Goal: Information Seeking & Learning: Learn about a topic

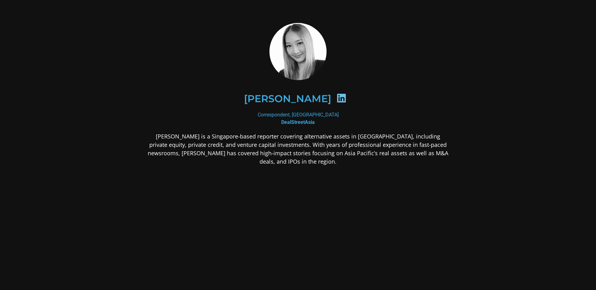
click at [265, 99] on h2 "[PERSON_NAME]" at bounding box center [287, 99] width 87 height 10
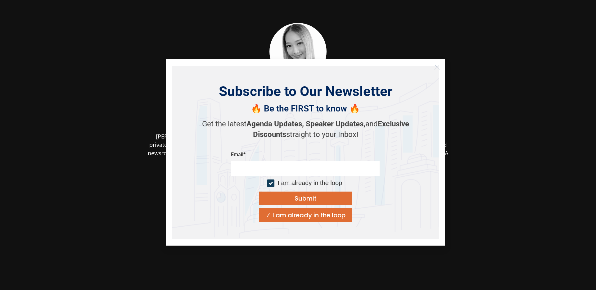
copy div "[PERSON_NAME]"
click at [436, 67] on icon "Close" at bounding box center [437, 68] width 6 height 6
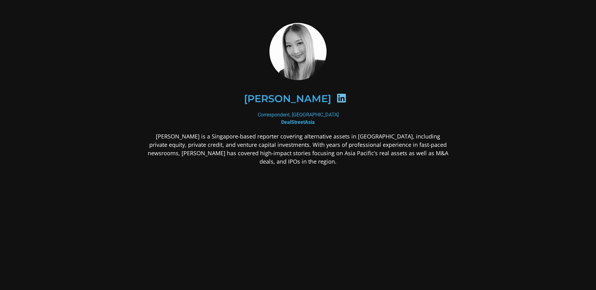
click at [264, 145] on p "[PERSON_NAME] is a Singapore-based reporter covering alternative assets in [GEO…" at bounding box center [298, 149] width 302 height 34
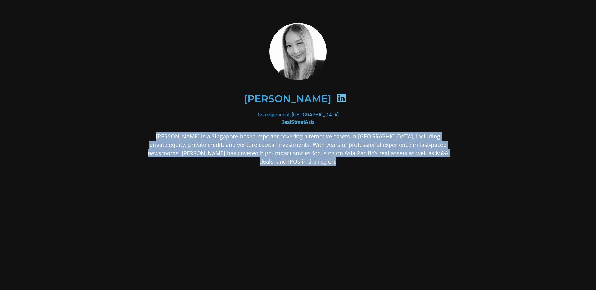
click at [264, 145] on p "[PERSON_NAME] is a Singapore-based reporter covering alternative assets in [GEO…" at bounding box center [298, 149] width 302 height 34
copy div "[PERSON_NAME] is a Singapore-based reporter covering alternative assets in [GEO…"
